Goal: Task Accomplishment & Management: Manage account settings

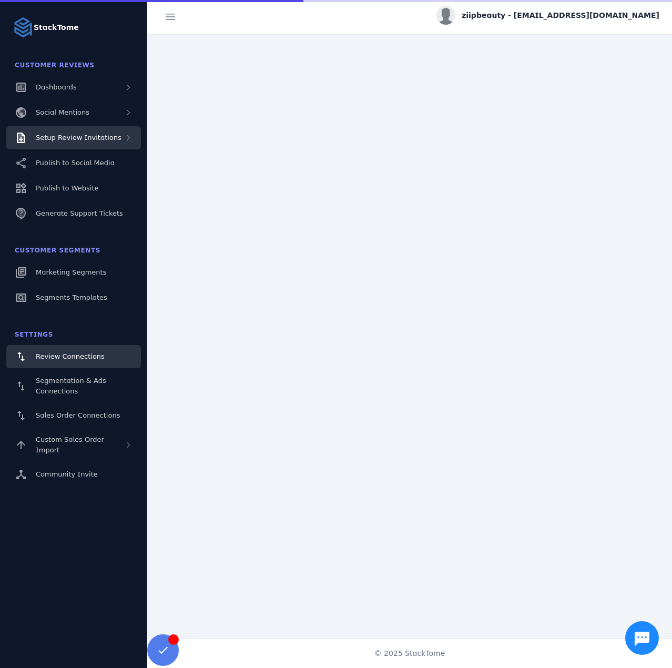
click at [87, 141] on span "Setup Review Invitations" at bounding box center [79, 138] width 86 height 8
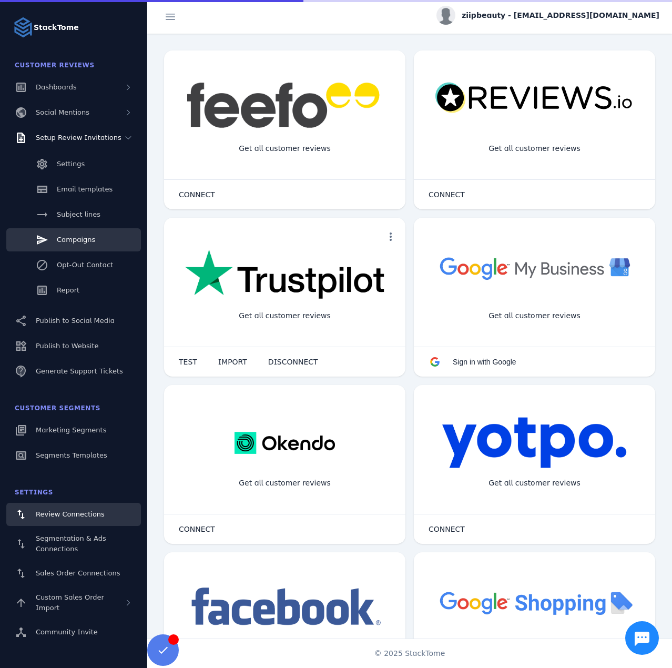
click at [72, 238] on span "Campaigns" at bounding box center [76, 240] width 38 height 8
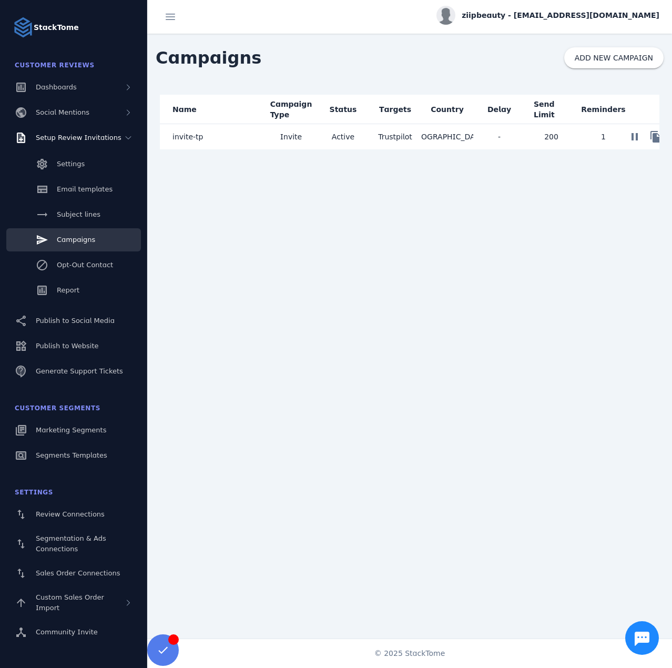
click at [325, 140] on mat-cell "Active" at bounding box center [343, 136] width 52 height 25
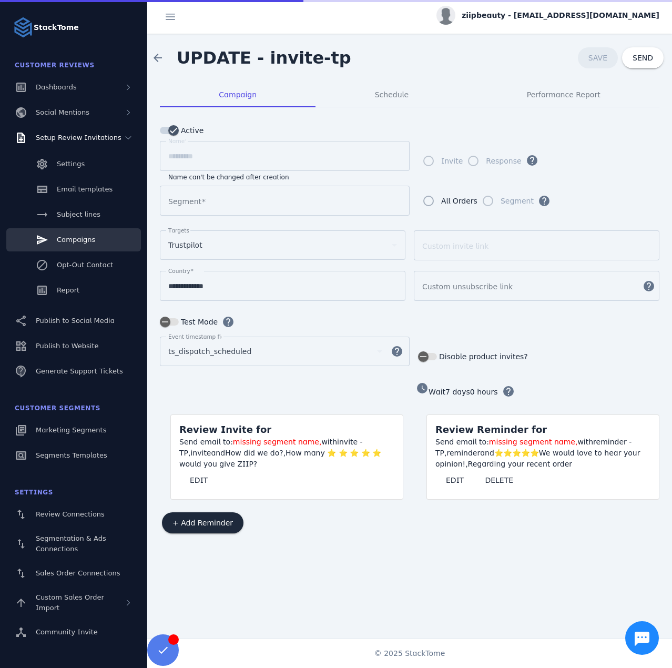
type input "**********"
click at [392, 95] on span "Schedule" at bounding box center [392, 94] width 34 height 7
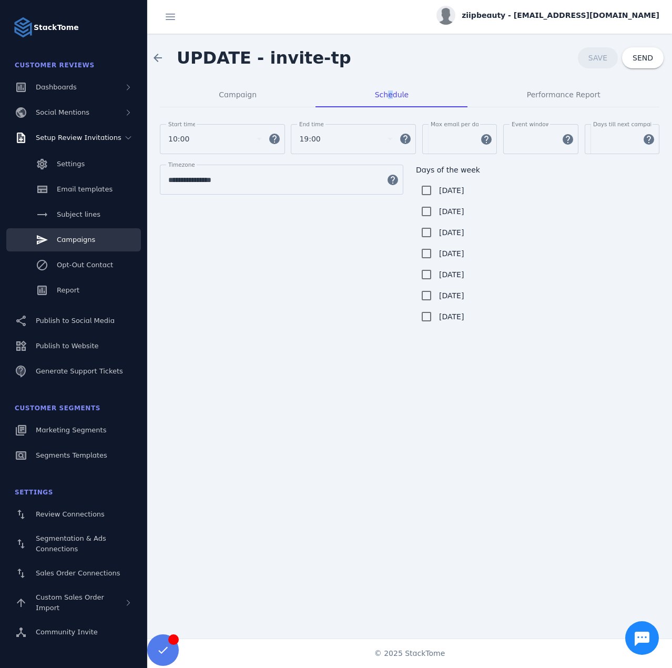
click at [578, 15] on span "ziipbeauty - [EMAIL_ADDRESS][DOMAIN_NAME]" at bounding box center [561, 15] width 198 height 11
click at [620, 97] on span "Sign out" at bounding box center [626, 101] width 31 height 13
